Goal: Task Accomplishment & Management: Complete application form

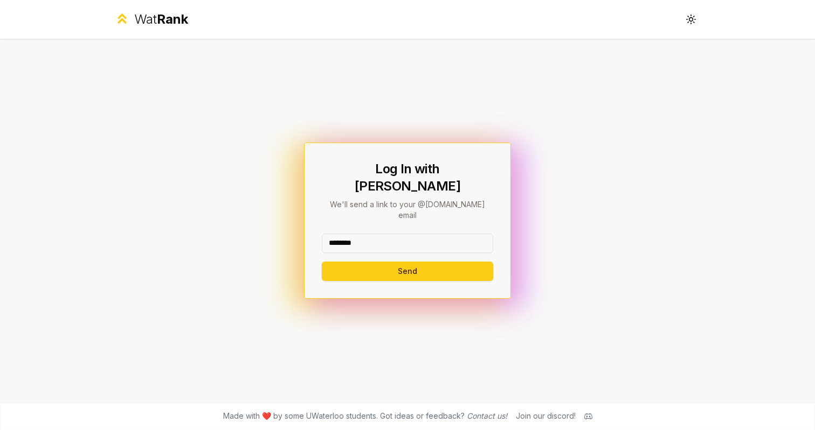
type input "********"
click at [407, 262] on button "Send" at bounding box center [407, 271] width 171 height 19
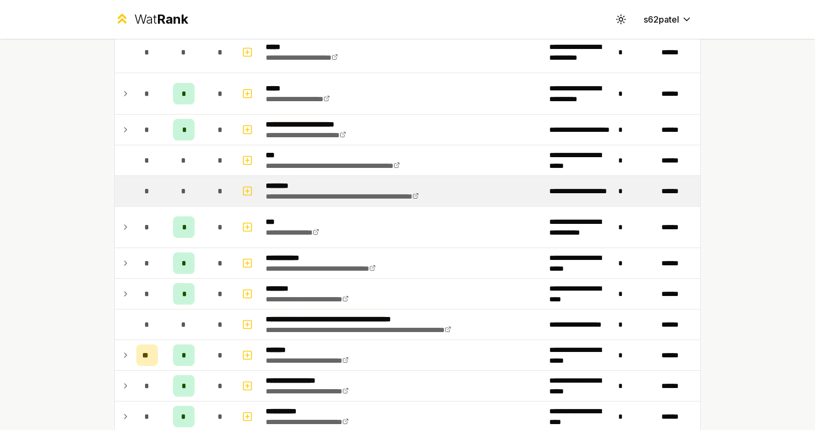
scroll to position [548, 0]
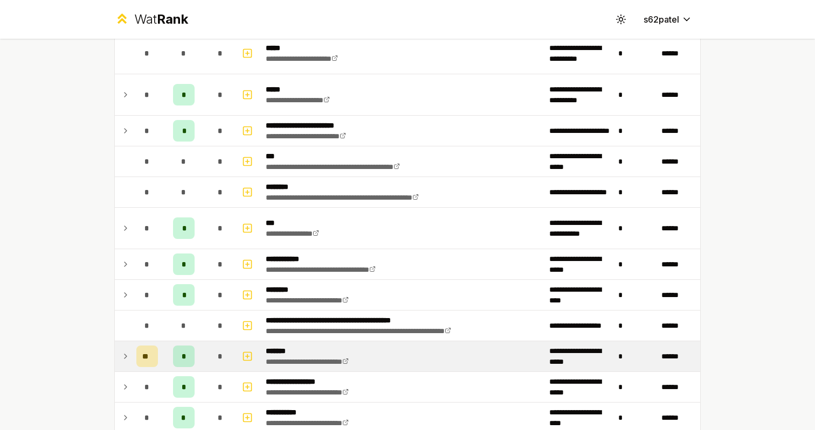
click at [158, 369] on td "**" at bounding box center [147, 357] width 30 height 30
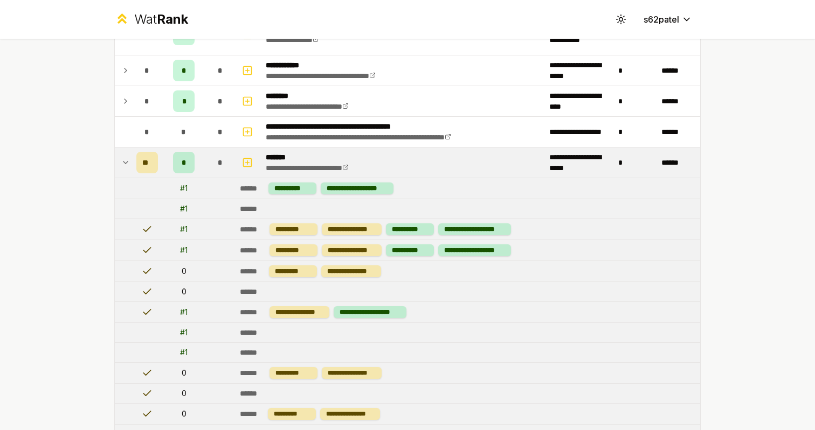
scroll to position [750, 0]
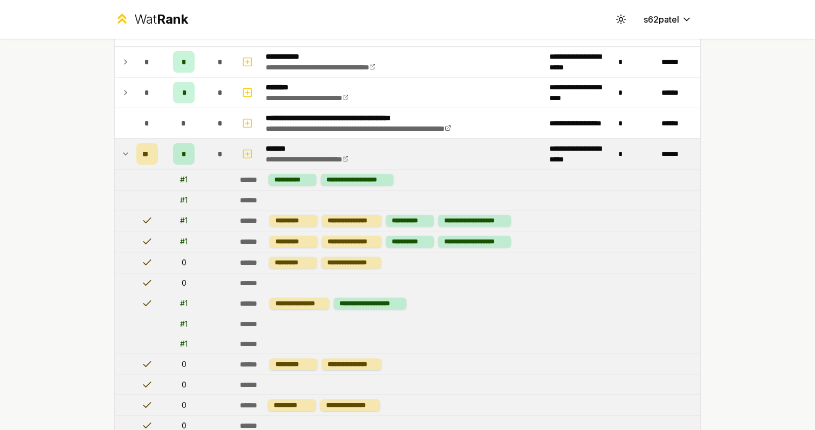
click at [156, 149] on div "**" at bounding box center [147, 154] width 22 height 22
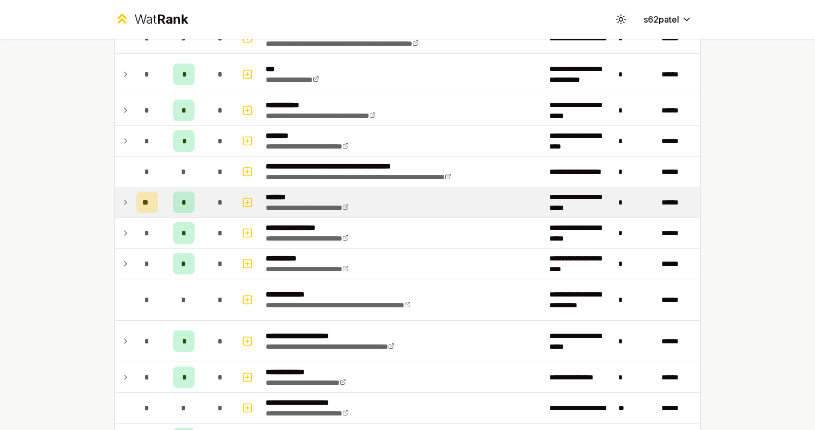
scroll to position [589, 0]
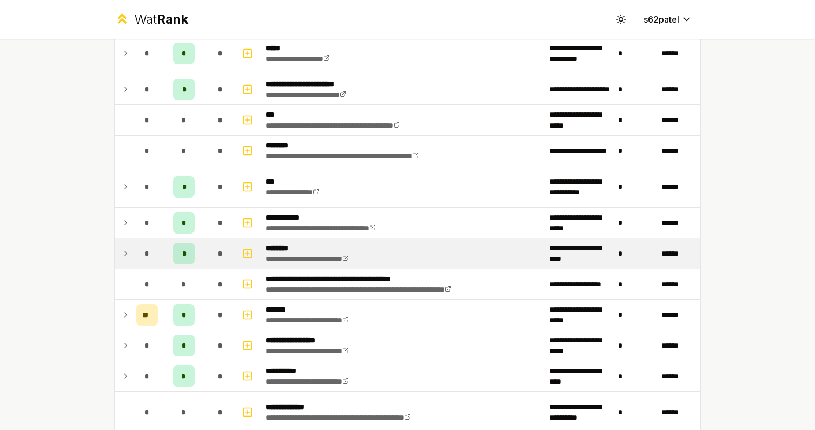
click at [162, 255] on td "*" at bounding box center [147, 254] width 30 height 30
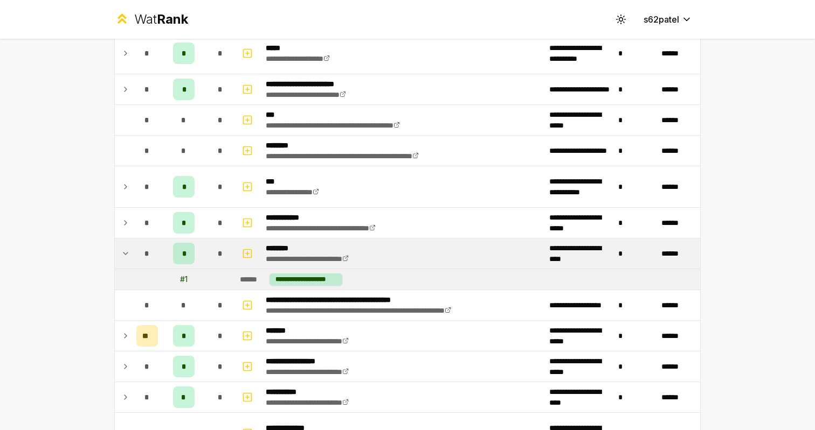
click at [162, 255] on td "*" at bounding box center [147, 254] width 30 height 30
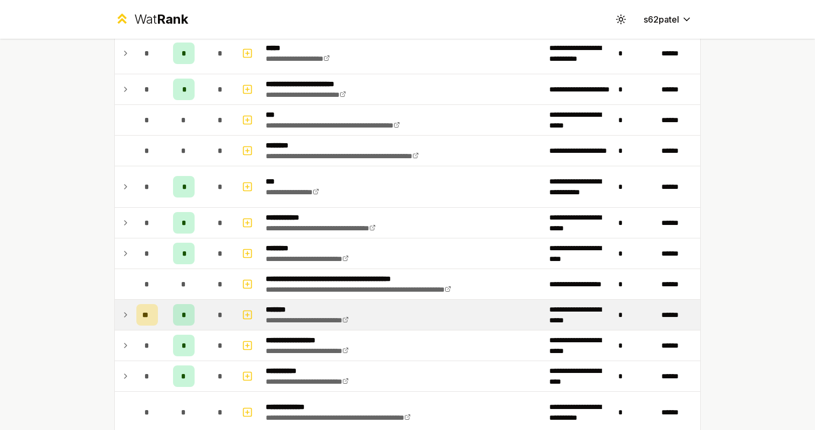
click at [163, 309] on td "*" at bounding box center [183, 315] width 43 height 30
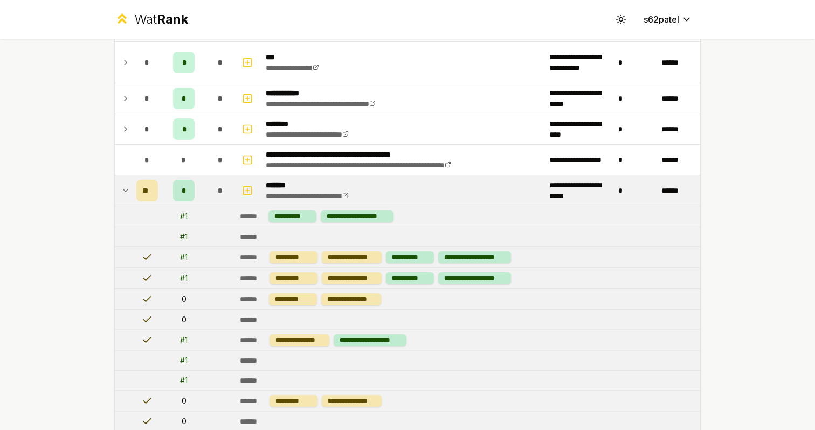
scroll to position [715, 0]
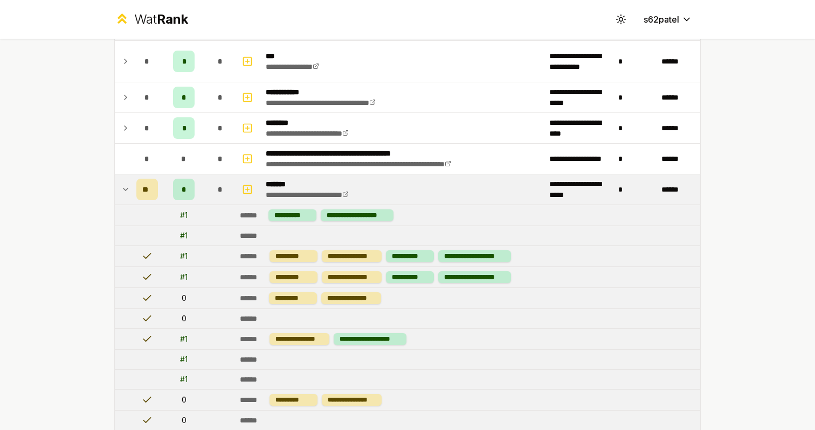
click at [171, 196] on td "*" at bounding box center [183, 190] width 43 height 30
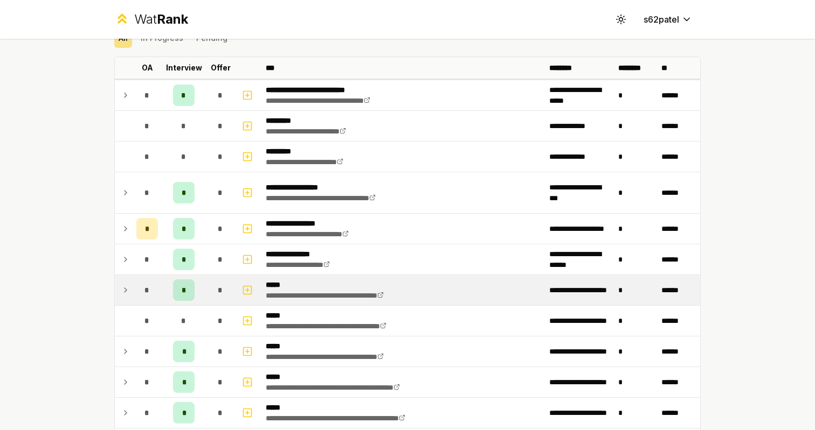
scroll to position [40, 0]
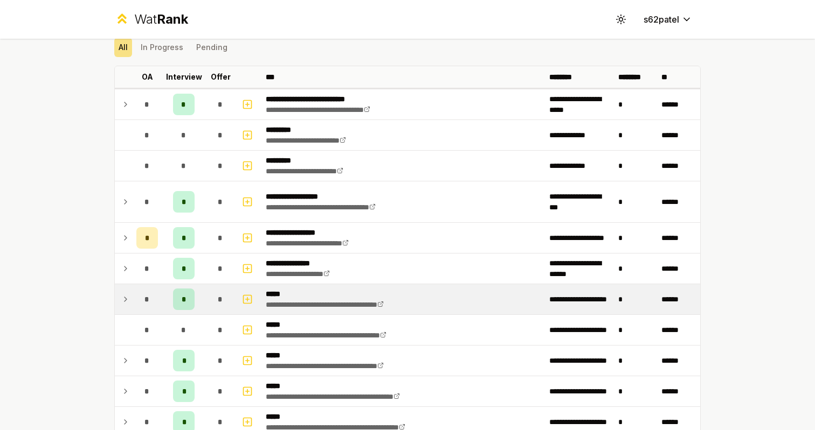
click at [175, 308] on div "*" at bounding box center [184, 300] width 22 height 22
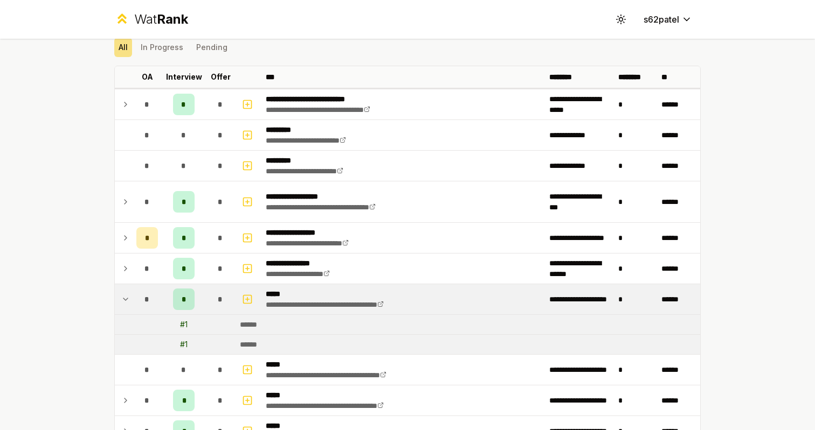
click at [176, 309] on div "*" at bounding box center [184, 300] width 22 height 22
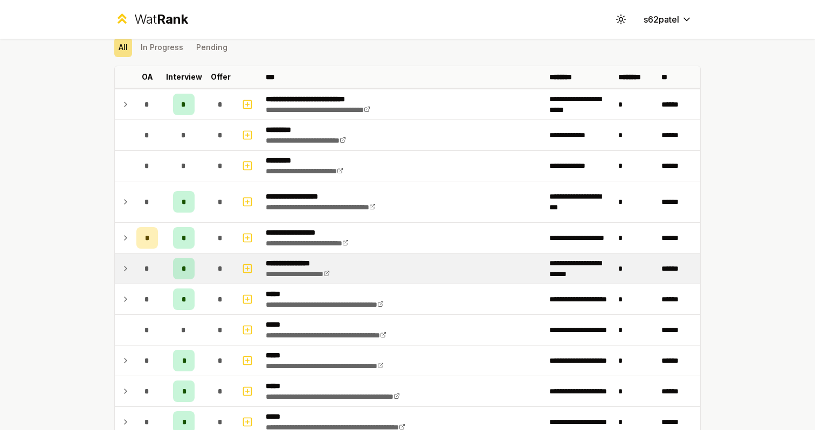
click at [170, 275] on td "*" at bounding box center [183, 269] width 43 height 30
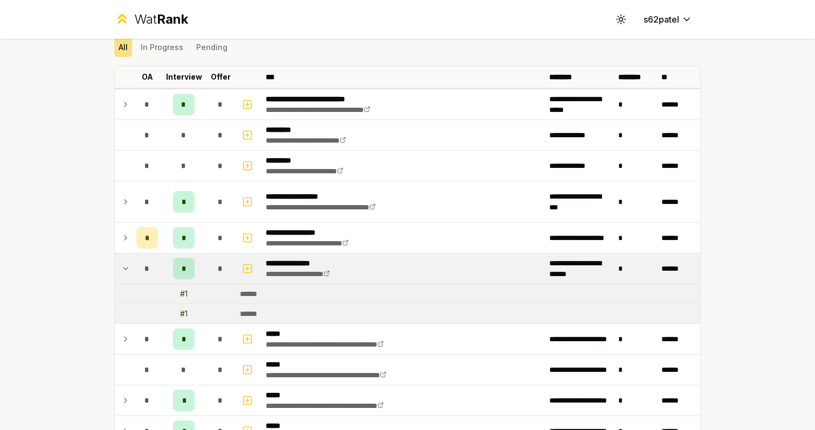
click at [170, 275] on td "*" at bounding box center [183, 269] width 43 height 30
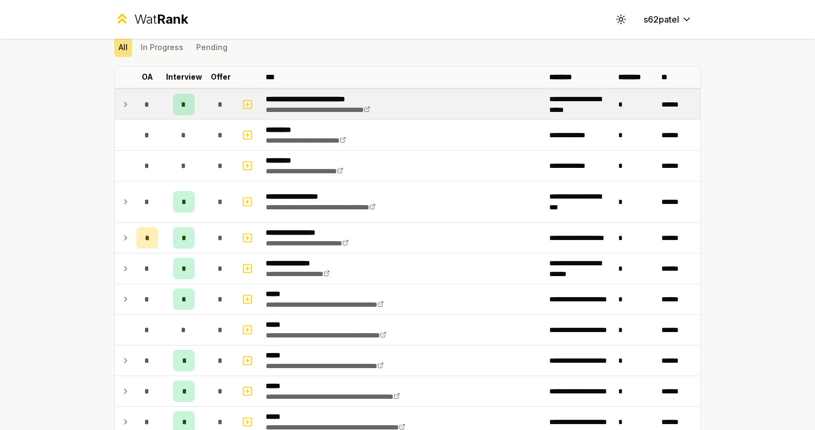
click at [185, 114] on div "*" at bounding box center [184, 105] width 22 height 22
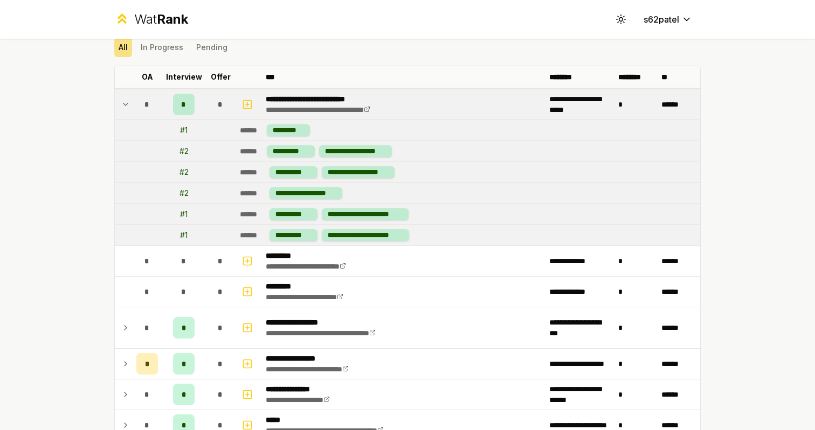
click at [185, 114] on div "*" at bounding box center [184, 105] width 22 height 22
